Goal: Task Accomplishment & Management: Complete application form

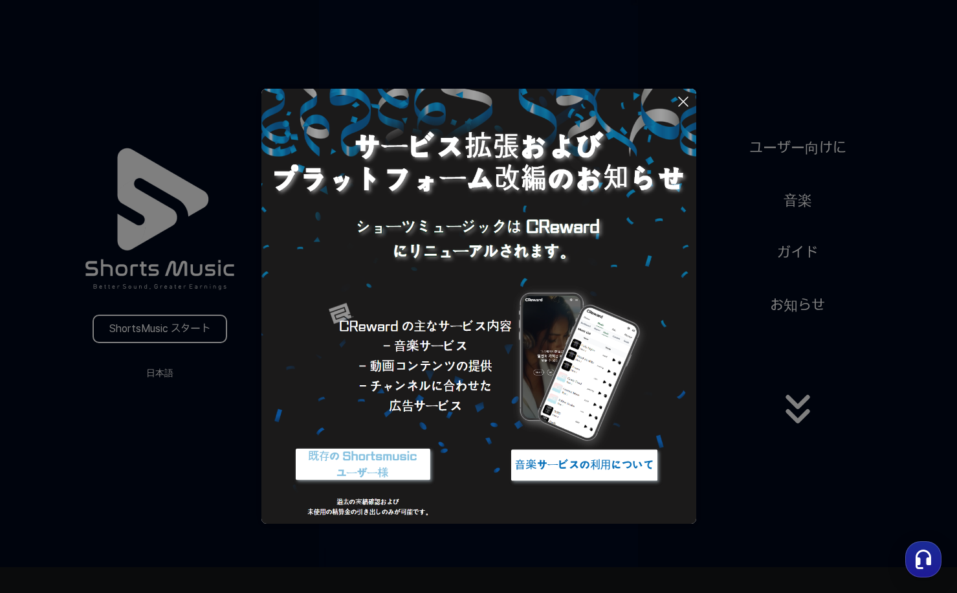
click at [687, 103] on icon at bounding box center [684, 102] width 16 height 16
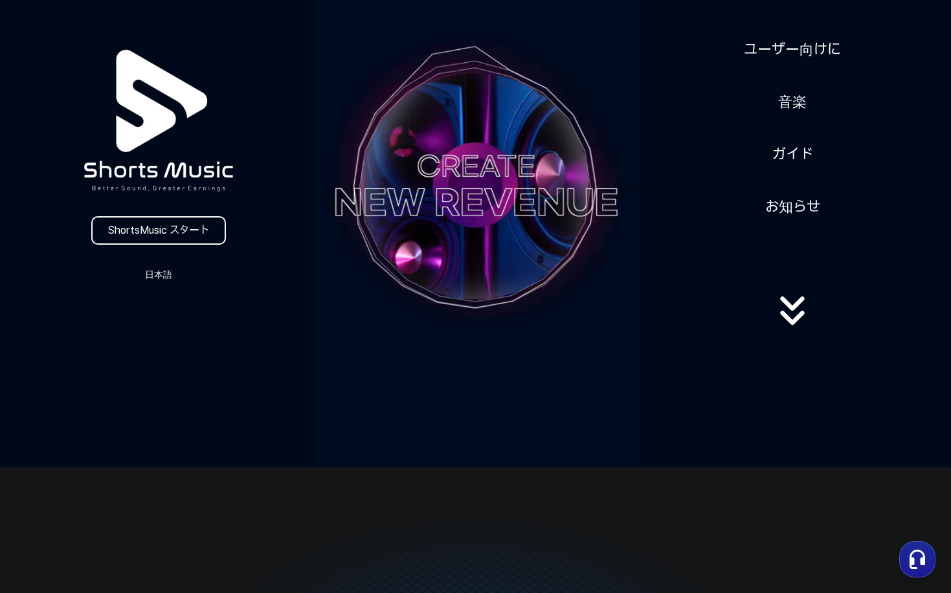
scroll to position [129, 0]
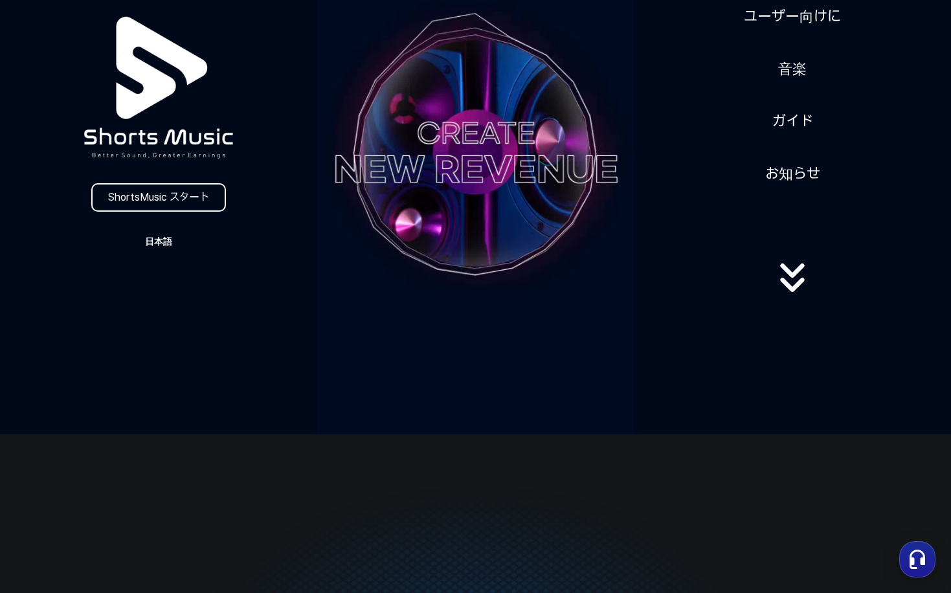
click at [152, 245] on button "日本語" at bounding box center [159, 241] width 62 height 18
click at [161, 199] on button at bounding box center [475, 296] width 951 height 593
click at [170, 197] on link "ShortsMusic スタート" at bounding box center [158, 197] width 135 height 28
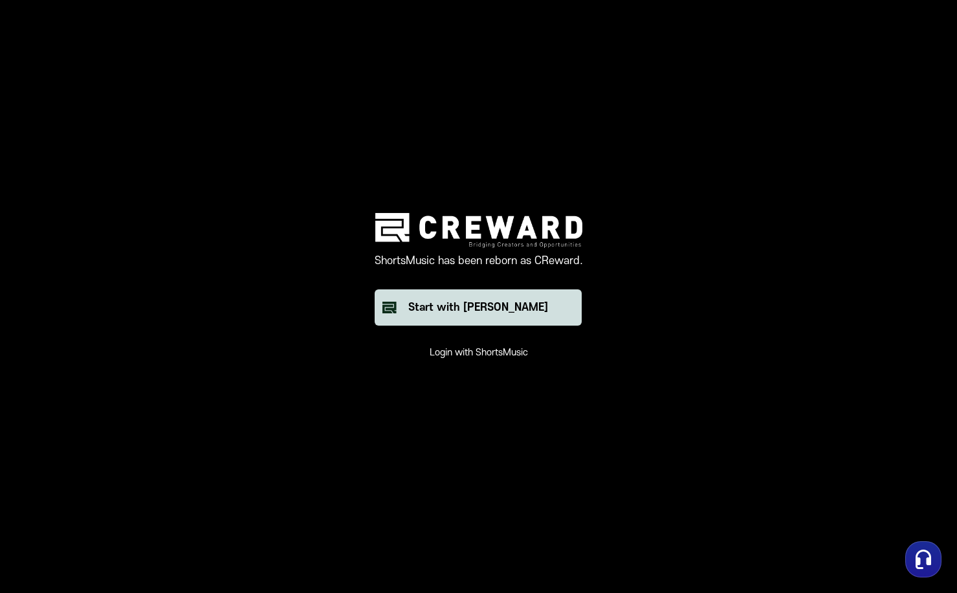
click at [503, 304] on div "Start with [PERSON_NAME]" at bounding box center [478, 308] width 140 height 16
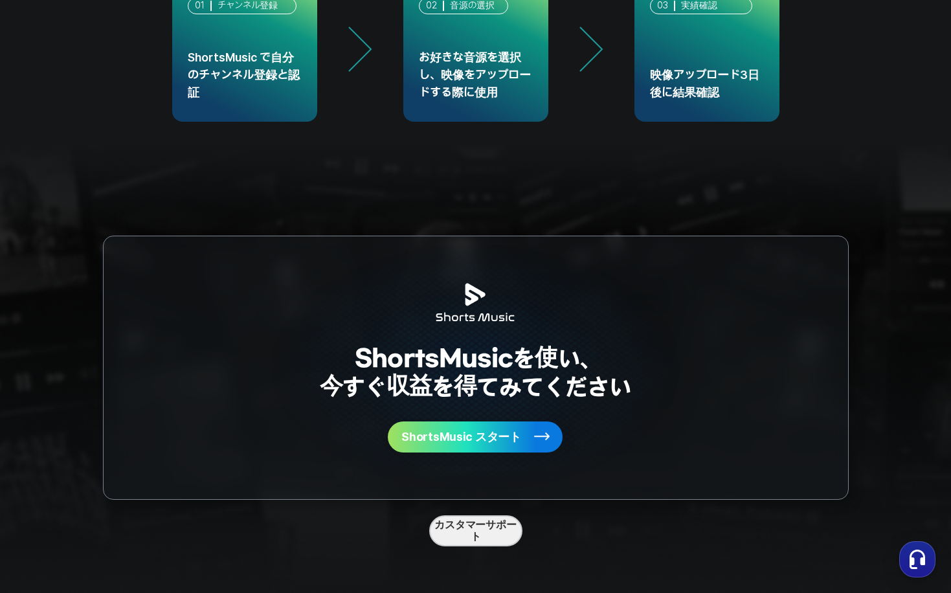
scroll to position [3284, 0]
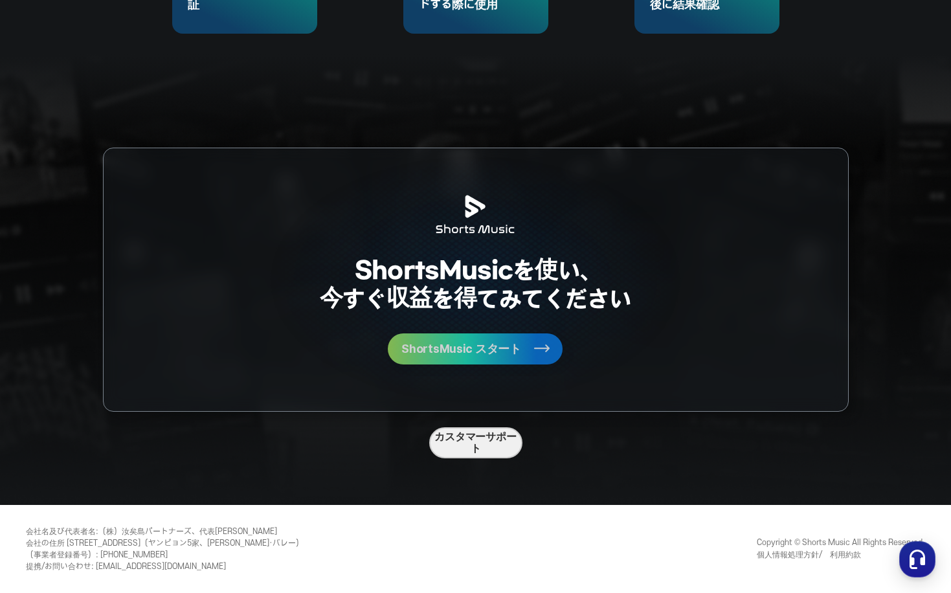
click at [498, 360] on button "ShortsMusic スタート" at bounding box center [475, 348] width 175 height 31
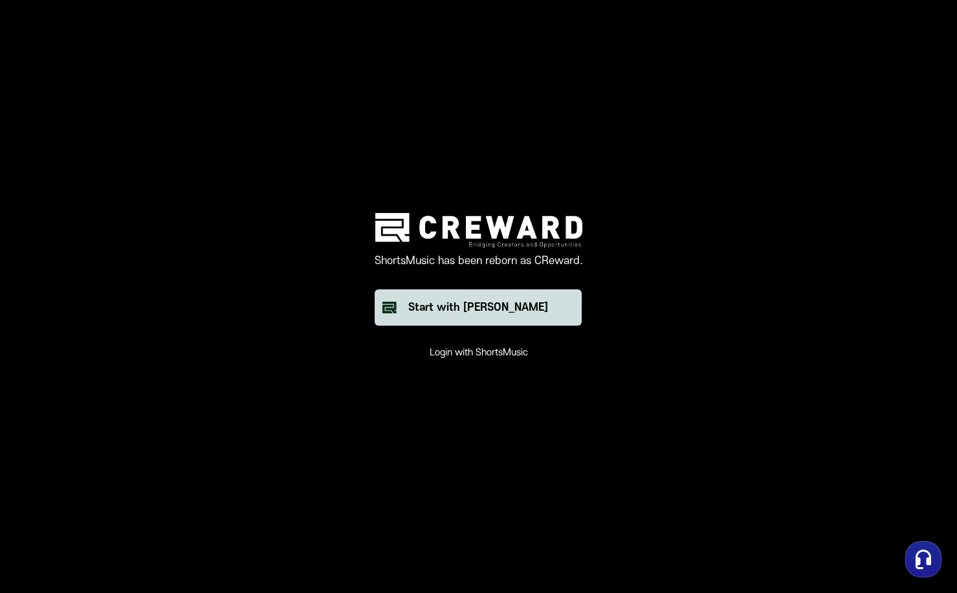
click at [492, 319] on button "Start with [PERSON_NAME]" at bounding box center [478, 307] width 207 height 36
